Goal: Information Seeking & Learning: Check status

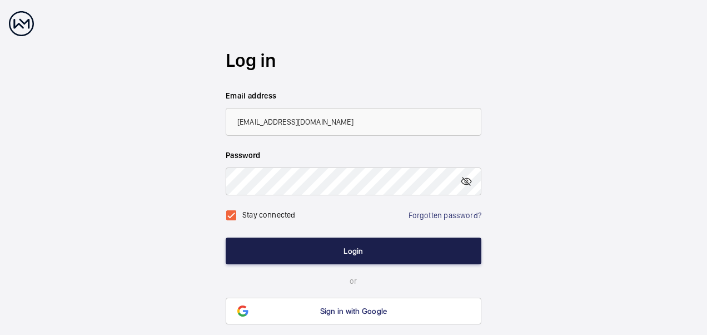
click at [347, 248] on button "Login" at bounding box center [354, 250] width 256 height 27
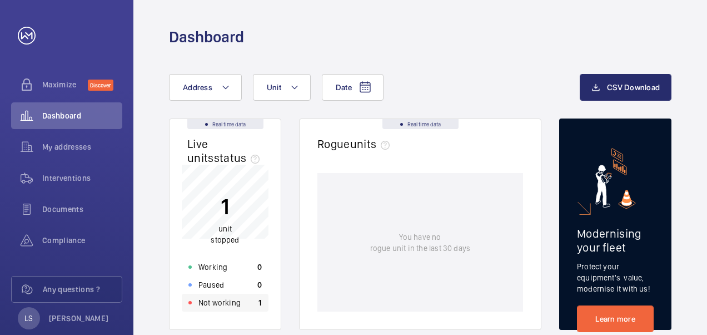
click at [226, 305] on p "Not working" at bounding box center [220, 302] width 42 height 11
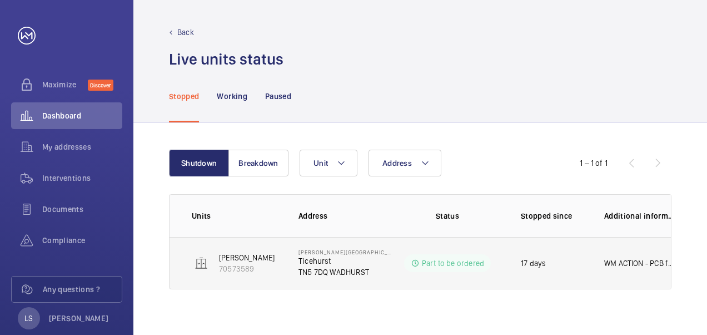
click at [230, 264] on p "70573589" at bounding box center [247, 268] width 56 height 11
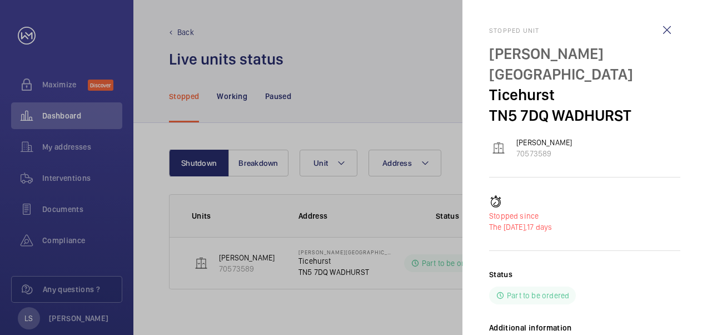
click at [411, 270] on div at bounding box center [353, 167] width 707 height 335
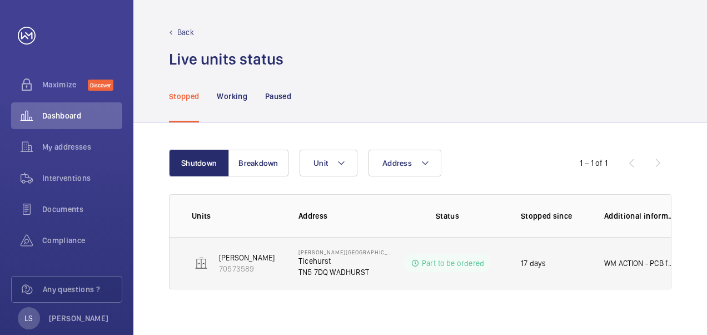
click at [631, 264] on p "WM ACTION - PCB faulty, to be repaired/replaced, eta tbc" at bounding box center [639, 262] width 71 height 11
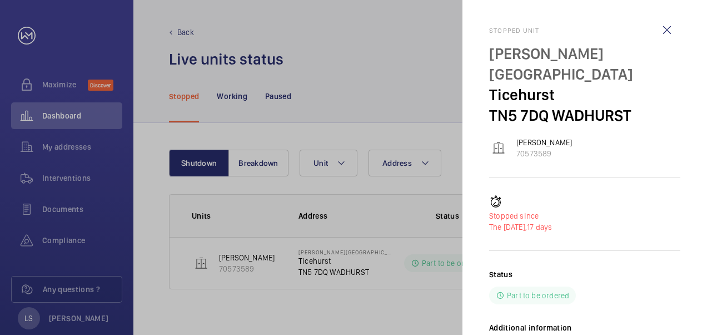
click at [303, 261] on div at bounding box center [353, 167] width 707 height 335
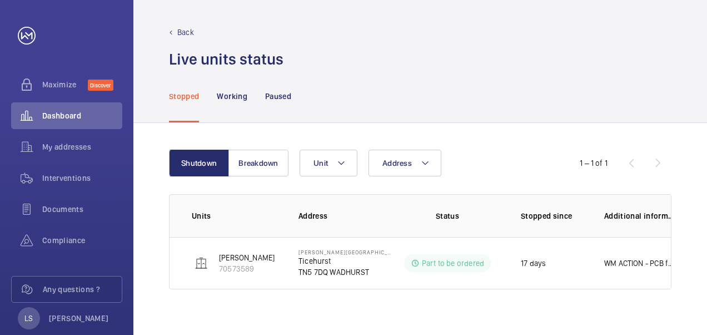
click at [303, 261] on mat-sidenav-container "Maximize Discover Dashboard My addresses Interventions Documents Compliance Any…" at bounding box center [353, 167] width 707 height 335
click at [56, 286] on span "Any questions ?" at bounding box center [82, 289] width 79 height 11
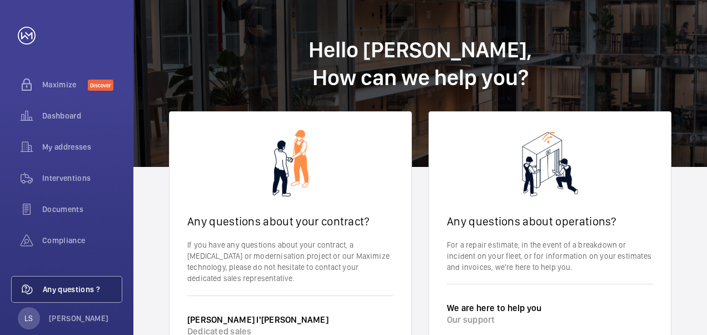
click at [553, 293] on ul "We are here to help you Our support 0330 555 3505 [EMAIL_ADDRESS][DOMAIN_NAME]" at bounding box center [550, 331] width 206 height 94
click at [542, 229] on wm-front-card-body "Any questions about operations? For a repair estimate, in the event of a breakd…" at bounding box center [550, 249] width 242 height 70
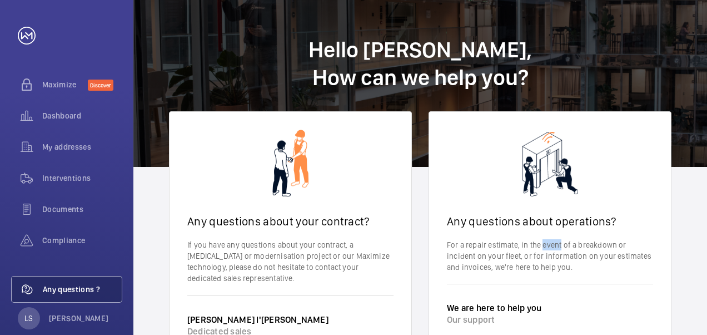
click at [542, 229] on wm-front-card-body "Any questions about operations? For a repair estimate, in the event of a breakd…" at bounding box center [550, 249] width 242 height 70
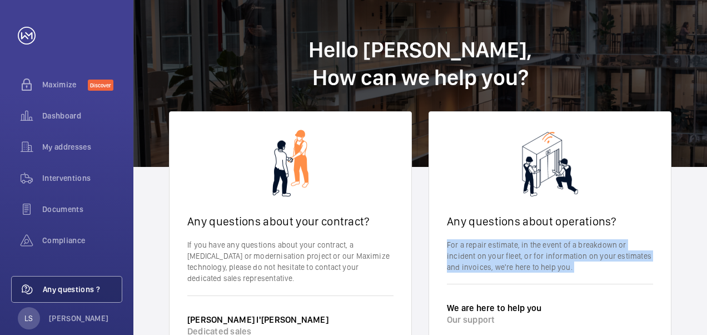
click at [542, 229] on wm-front-card-body "Any questions about operations? For a repair estimate, in the event of a breakd…" at bounding box center [550, 249] width 242 height 70
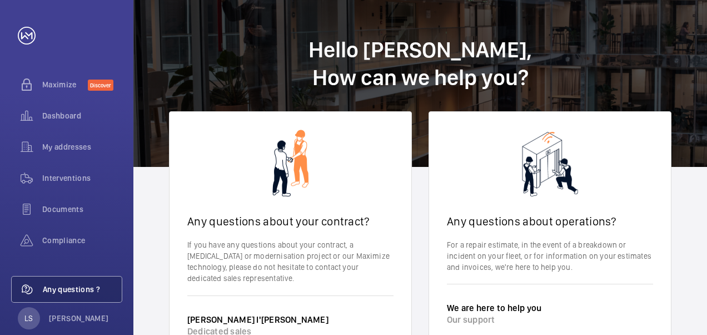
drag, startPoint x: 542, startPoint y: 229, endPoint x: 499, endPoint y: 178, distance: 65.9
click at [499, 178] on wm-front-card-header at bounding box center [550, 163] width 242 height 102
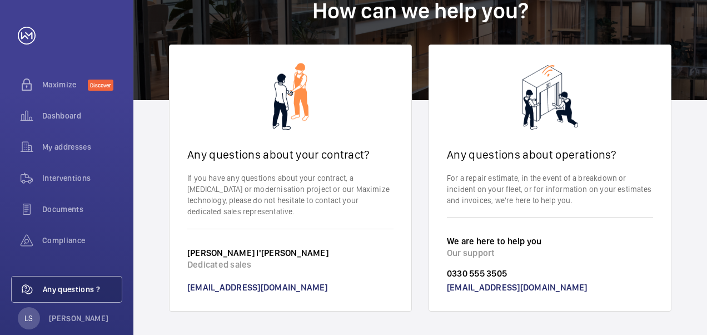
scroll to position [79, 0]
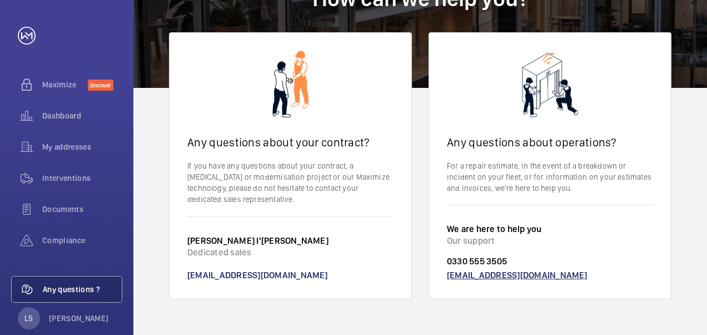
click at [488, 274] on link "[EMAIL_ADDRESS][DOMAIN_NAME]" at bounding box center [517, 275] width 141 height 11
click at [51, 115] on span "Dashboard" at bounding box center [82, 115] width 80 height 11
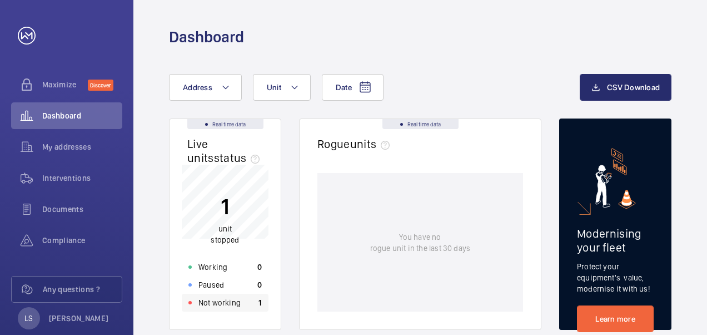
click at [221, 301] on p "Not working" at bounding box center [220, 302] width 42 height 11
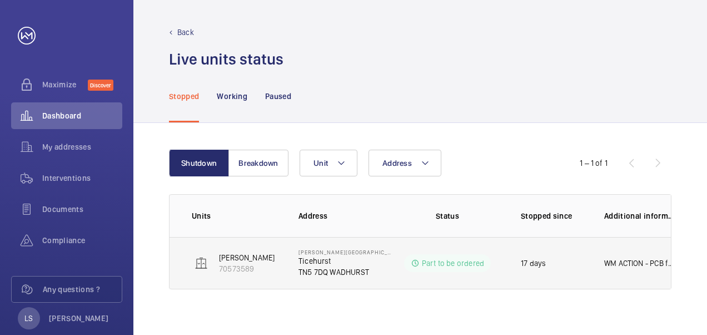
drag, startPoint x: 205, startPoint y: 245, endPoint x: 257, endPoint y: 269, distance: 57.5
click at [257, 269] on td "[PERSON_NAME] 70573589" at bounding box center [225, 263] width 111 height 52
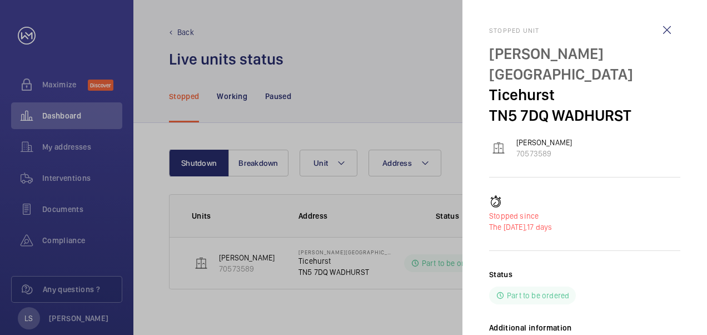
drag, startPoint x: 257, startPoint y: 269, endPoint x: 239, endPoint y: 263, distance: 18.8
drag, startPoint x: 239, startPoint y: 263, endPoint x: 210, endPoint y: 262, distance: 29.5
click at [210, 262] on div at bounding box center [353, 167] width 707 height 335
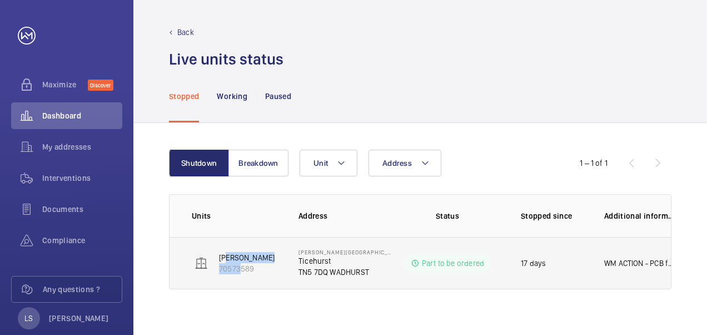
drag, startPoint x: 221, startPoint y: 254, endPoint x: 233, endPoint y: 263, distance: 14.7
click at [233, 263] on div "[PERSON_NAME] 70573589" at bounding box center [247, 263] width 56 height 22
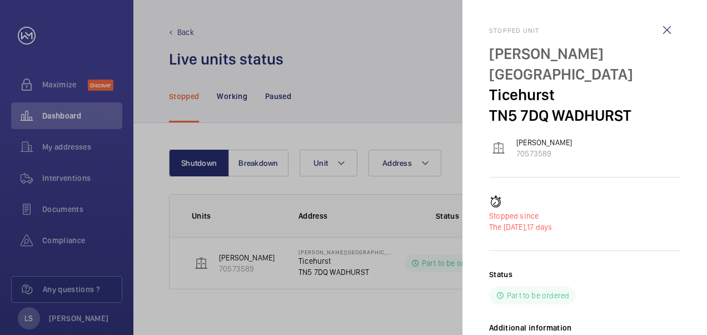
drag, startPoint x: 233, startPoint y: 263, endPoint x: 214, endPoint y: 247, distance: 25.3
click at [214, 247] on div at bounding box center [353, 167] width 707 height 335
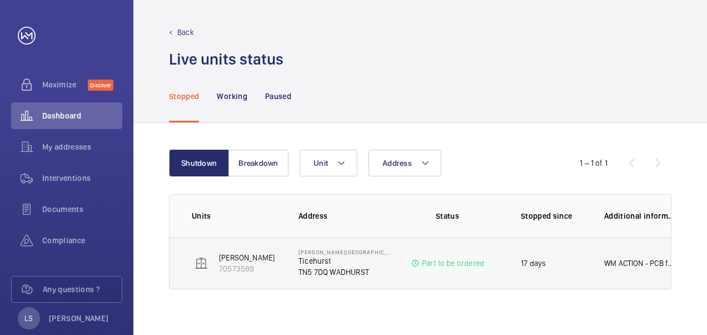
drag, startPoint x: 217, startPoint y: 248, endPoint x: 256, endPoint y: 267, distance: 42.8
click at [256, 267] on td "[PERSON_NAME] 70573589" at bounding box center [225, 263] width 111 height 52
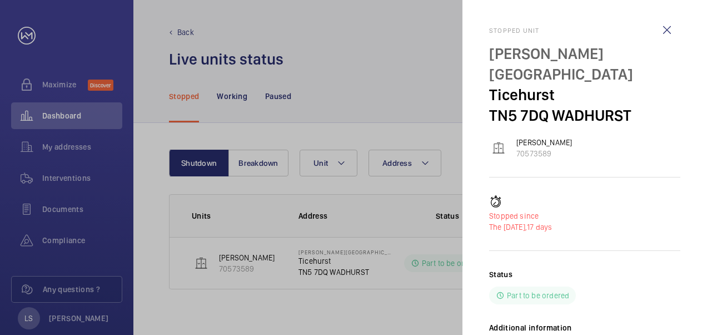
drag, startPoint x: 256, startPoint y: 267, endPoint x: 236, endPoint y: 262, distance: 20.0
drag, startPoint x: 236, startPoint y: 262, endPoint x: 227, endPoint y: 260, distance: 9.7
click at [227, 260] on div at bounding box center [353, 167] width 707 height 335
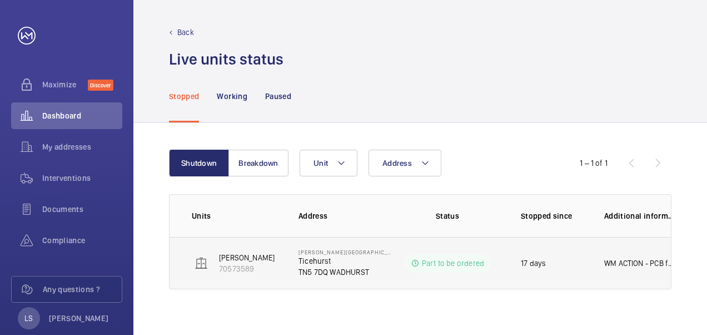
drag, startPoint x: 217, startPoint y: 253, endPoint x: 257, endPoint y: 270, distance: 42.9
click at [257, 270] on td "[PERSON_NAME] 70573589" at bounding box center [225, 263] width 111 height 52
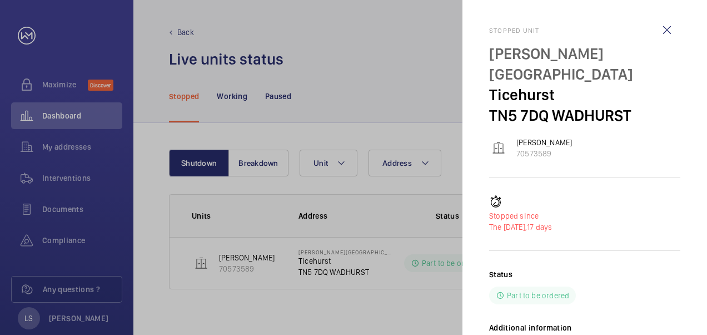
drag, startPoint x: 255, startPoint y: 269, endPoint x: 222, endPoint y: 252, distance: 36.8
click at [222, 252] on div at bounding box center [353, 167] width 707 height 335
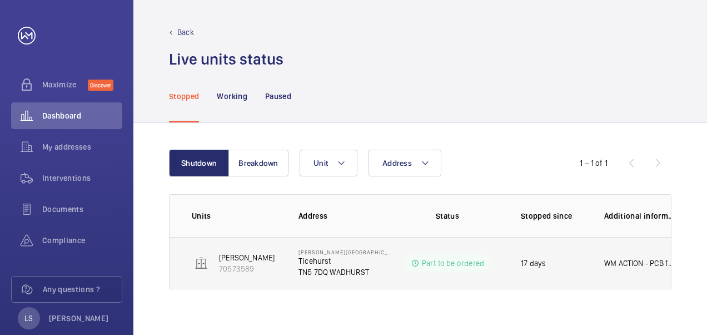
drag, startPoint x: 216, startPoint y: 252, endPoint x: 257, endPoint y: 271, distance: 45.3
click at [257, 271] on td "[PERSON_NAME] 70573589" at bounding box center [225, 263] width 111 height 52
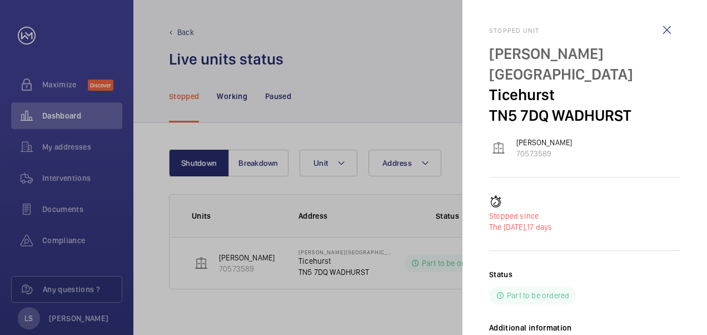
drag, startPoint x: 257, startPoint y: 271, endPoint x: 234, endPoint y: 258, distance: 26.9
drag, startPoint x: 234, startPoint y: 258, endPoint x: 554, endPoint y: 152, distance: 337.4
click at [554, 152] on div "[PERSON_NAME] 70573589" at bounding box center [584, 148] width 191 height 22
drag, startPoint x: 554, startPoint y: 152, endPoint x: 537, endPoint y: 143, distance: 18.7
copy div "[PERSON_NAME] 70573589"
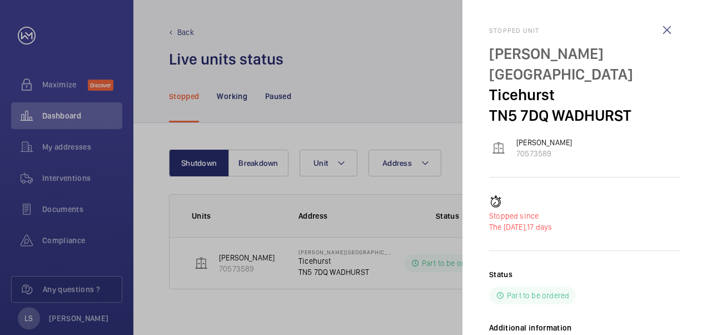
click at [528, 153] on p "70573589" at bounding box center [545, 153] width 56 height 11
drag, startPoint x: 517, startPoint y: 151, endPoint x: 561, endPoint y: 149, distance: 43.4
click at [561, 149] on div "[PERSON_NAME] 70573589" at bounding box center [584, 148] width 191 height 22
drag, startPoint x: 561, startPoint y: 149, endPoint x: 539, endPoint y: 153, distance: 21.6
copy p "70573589"
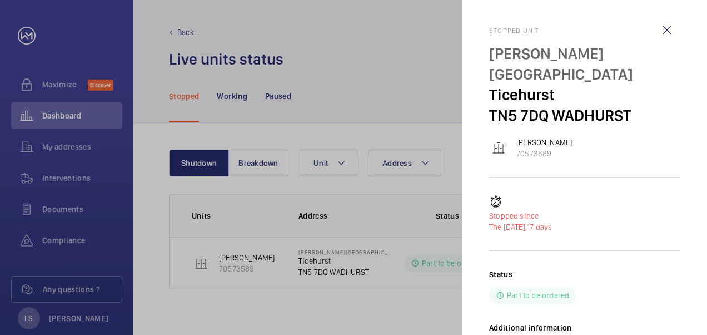
click at [390, 224] on div at bounding box center [353, 167] width 707 height 335
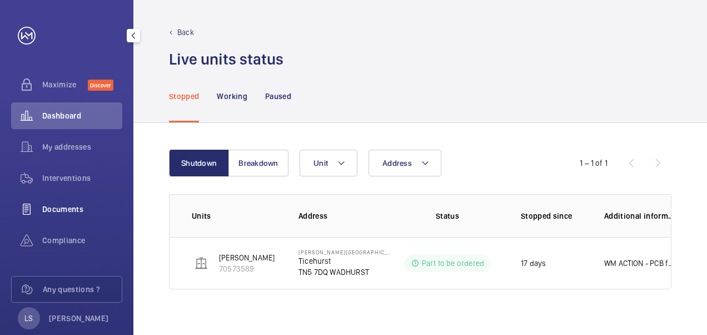
click at [58, 206] on span "Documents" at bounding box center [82, 209] width 80 height 11
